Goal: Task Accomplishment & Management: Manage account settings

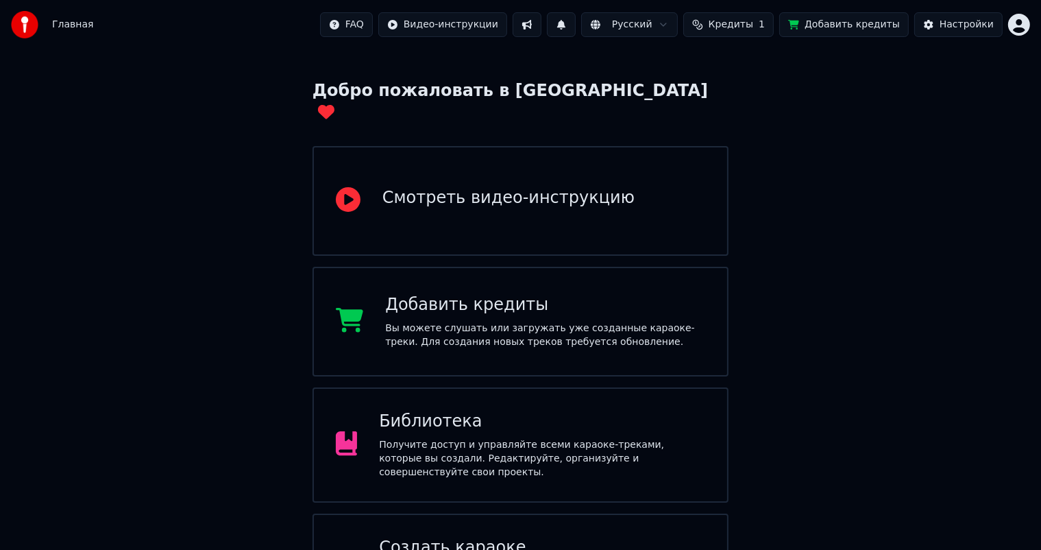
scroll to position [102, 0]
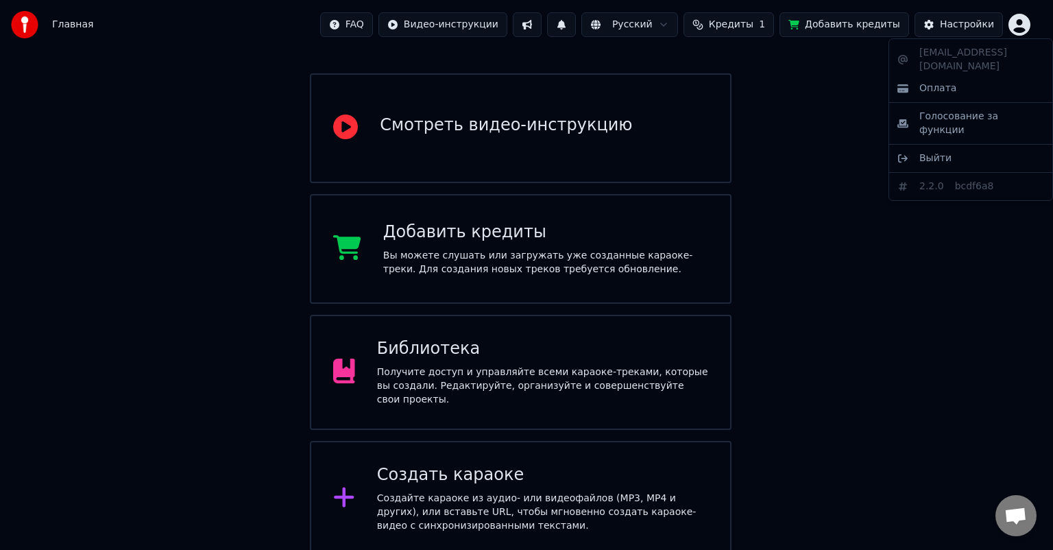
click at [1017, 21] on html "Главная FAQ Видео-инструкции Русский Кредиты 1 Добавить кредиты Настройки Добро…" at bounding box center [526, 227] width 1053 height 658
click at [956, 147] on div "Выйти" at bounding box center [971, 158] width 158 height 22
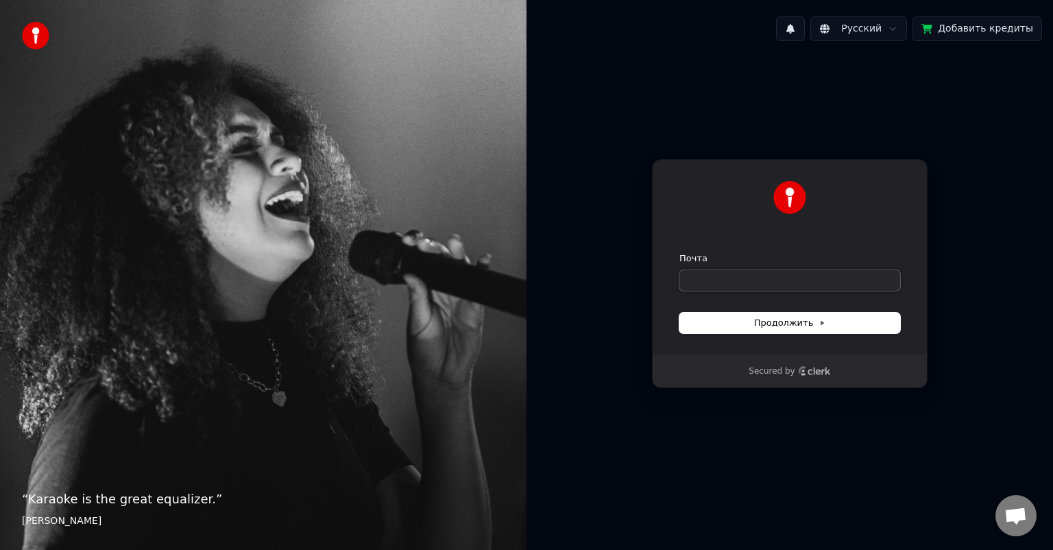
click at [727, 278] on input "Почта" at bounding box center [789, 280] width 221 height 21
click at [719, 277] on input "Почта" at bounding box center [789, 280] width 221 height 21
click at [679, 252] on button "submit" at bounding box center [679, 252] width 0 height 0
type input "**********"
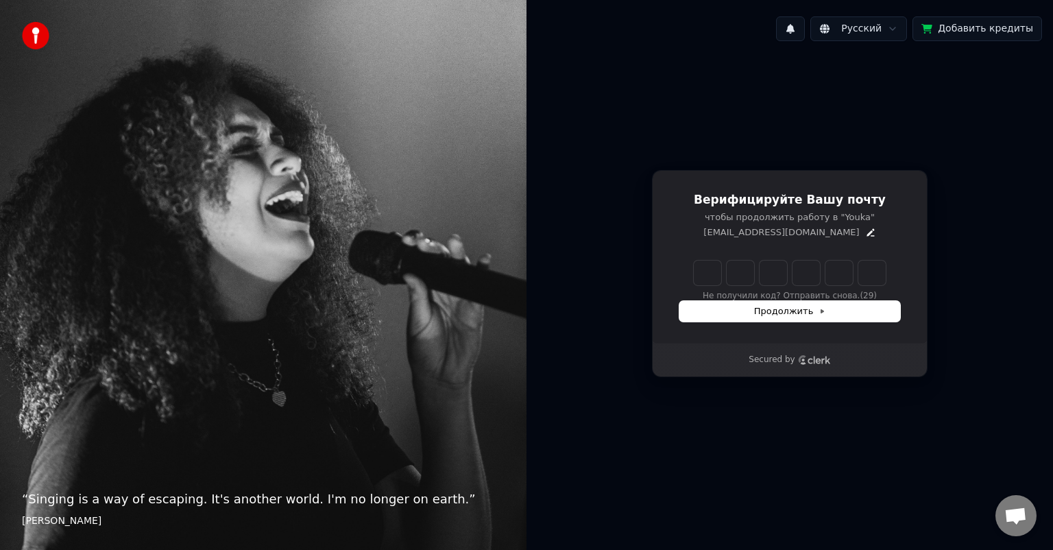
click at [699, 269] on input "Enter verification code" at bounding box center [790, 273] width 192 height 25
click at [699, 247] on div "Верифицируйте Вашу почту чтобы продолжить работу в "Youka" [EMAIL_ADDRESS][DOMA…" at bounding box center [790, 257] width 276 height 174
click at [702, 279] on input "Enter verification code" at bounding box center [803, 273] width 219 height 25
type input "******"
